Goal: Navigation & Orientation: Find specific page/section

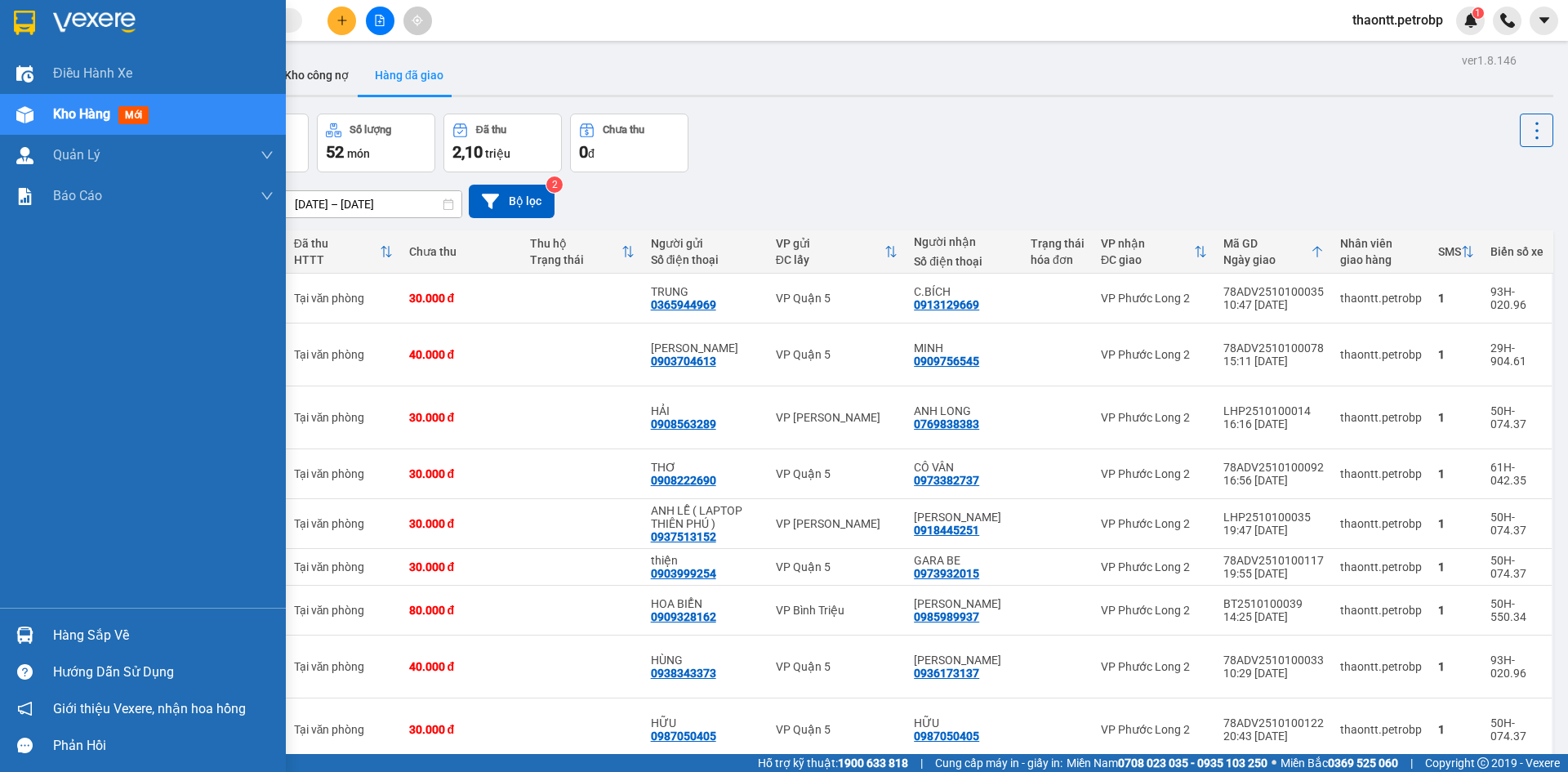
click at [80, 639] on div "Hàng sắp về" at bounding box center [163, 636] width 221 height 25
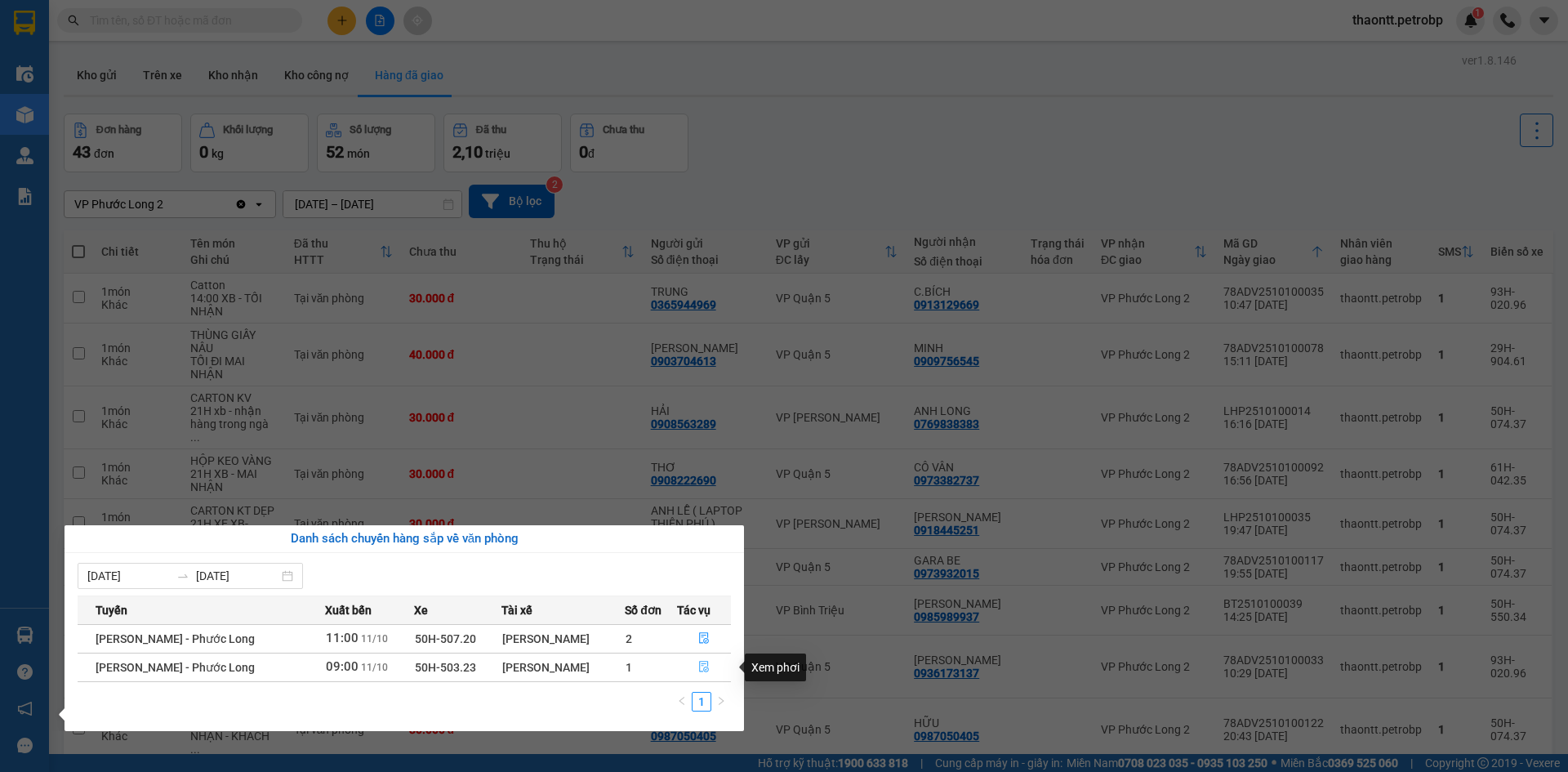
click at [705, 667] on icon "file-done" at bounding box center [703, 667] width 10 height 12
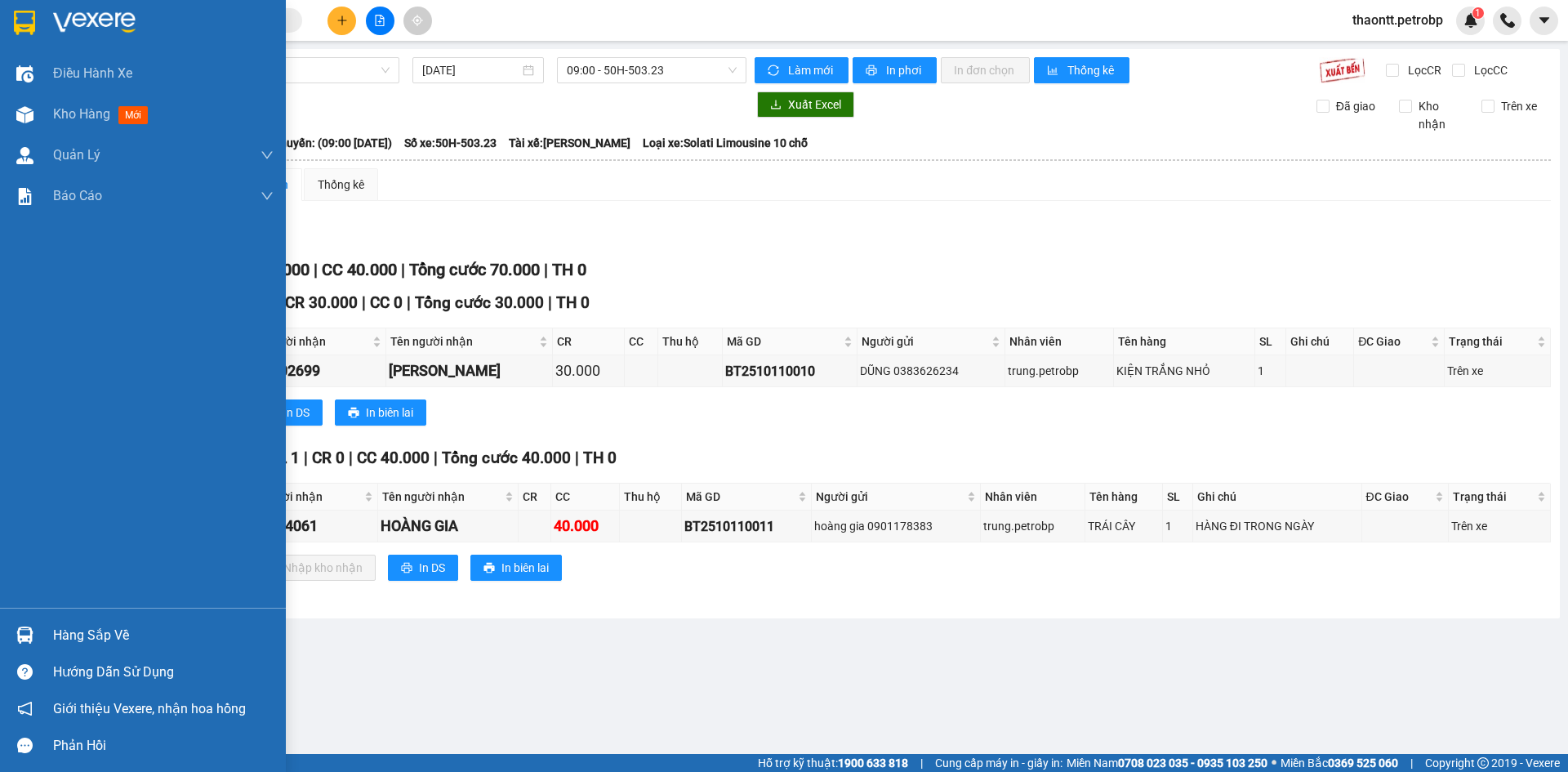
click at [81, 630] on div "Hàng sắp về" at bounding box center [163, 636] width 221 height 25
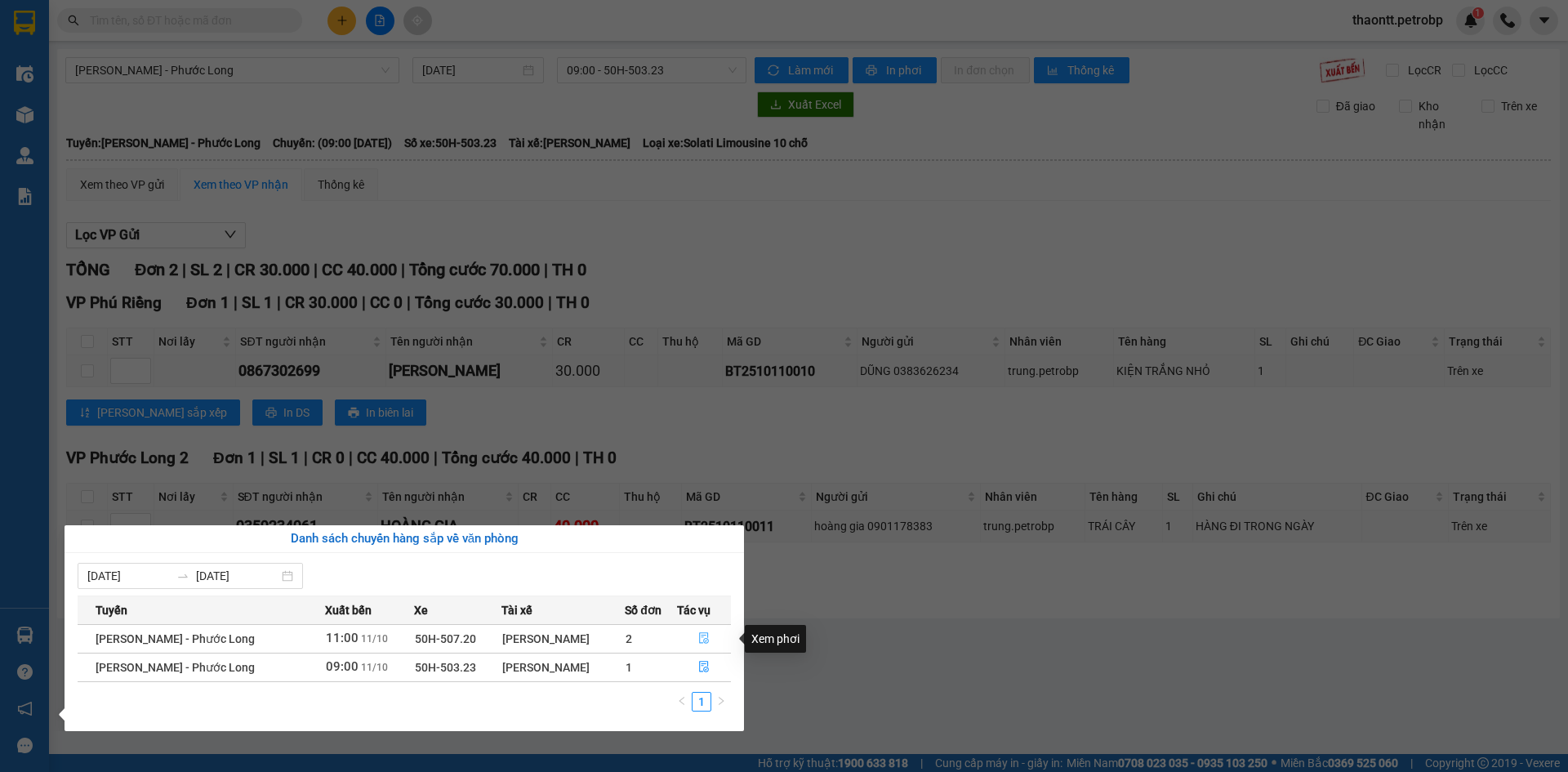
click at [705, 641] on icon "file-done" at bounding box center [703, 638] width 12 height 12
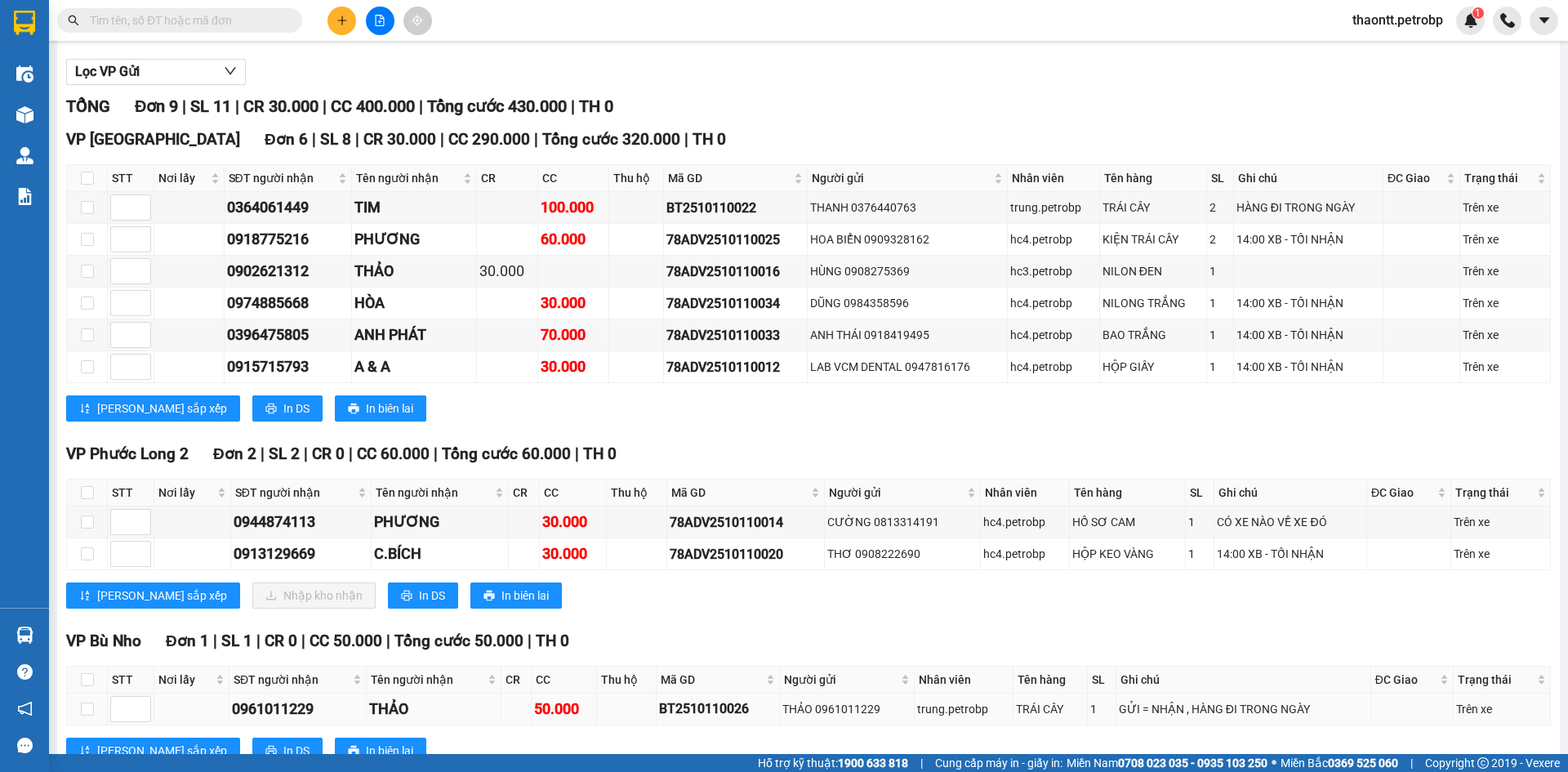
scroll to position [219, 0]
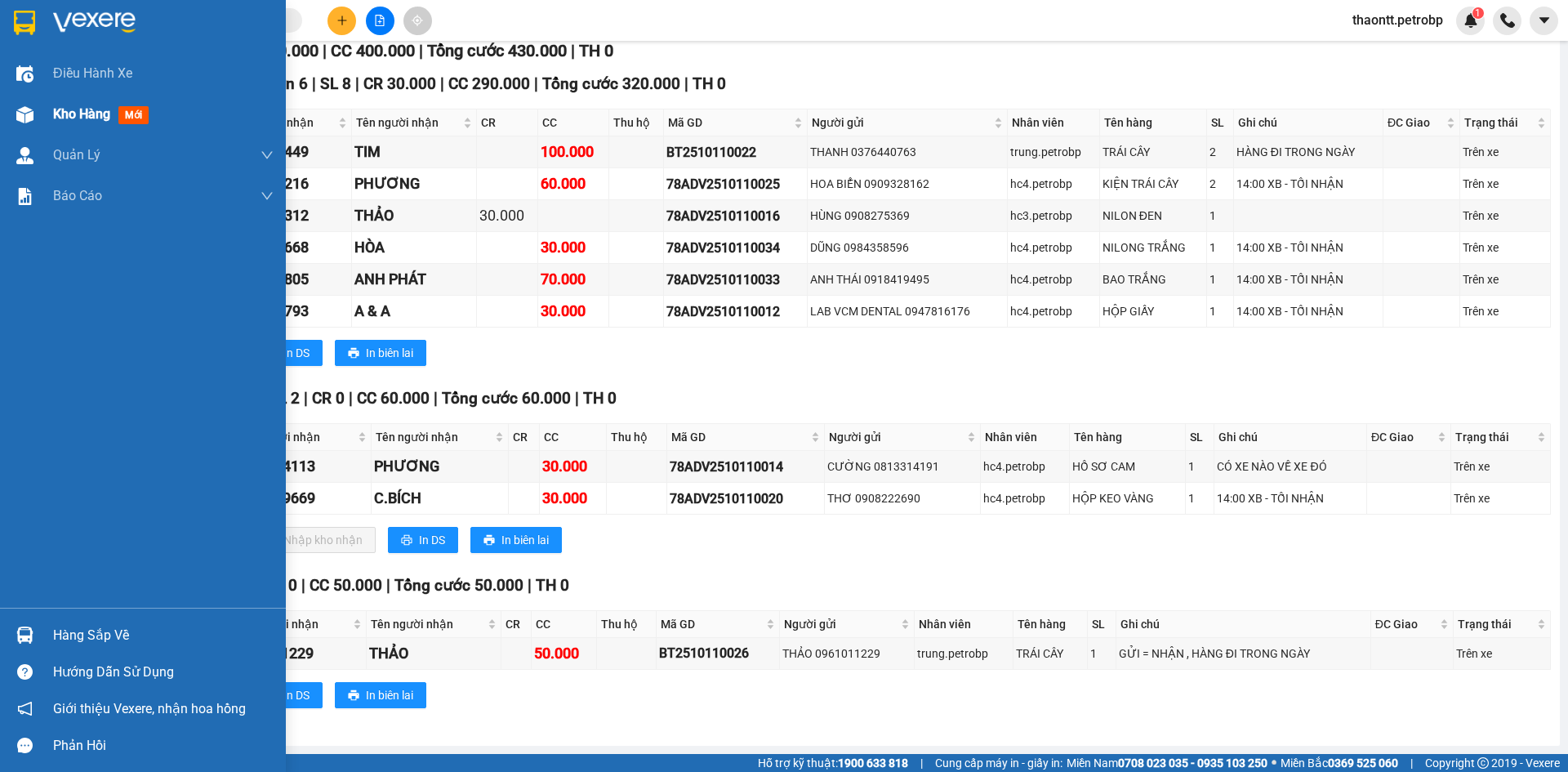
click at [47, 96] on div "Kho hàng mới" at bounding box center [143, 114] width 286 height 41
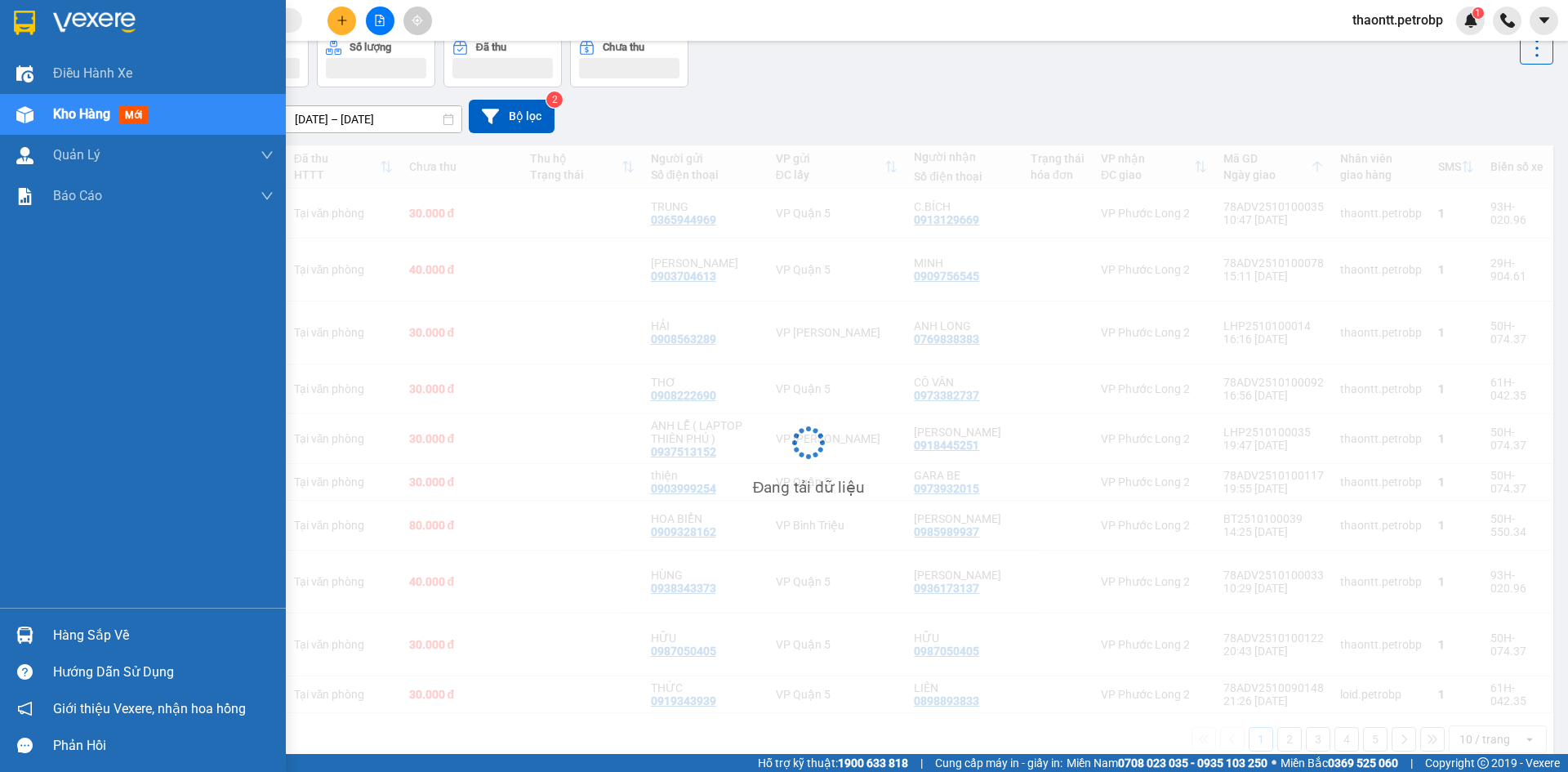
click at [47, 113] on div "Kho hàng mới" at bounding box center [143, 114] width 286 height 41
